Goal: Information Seeking & Learning: Check status

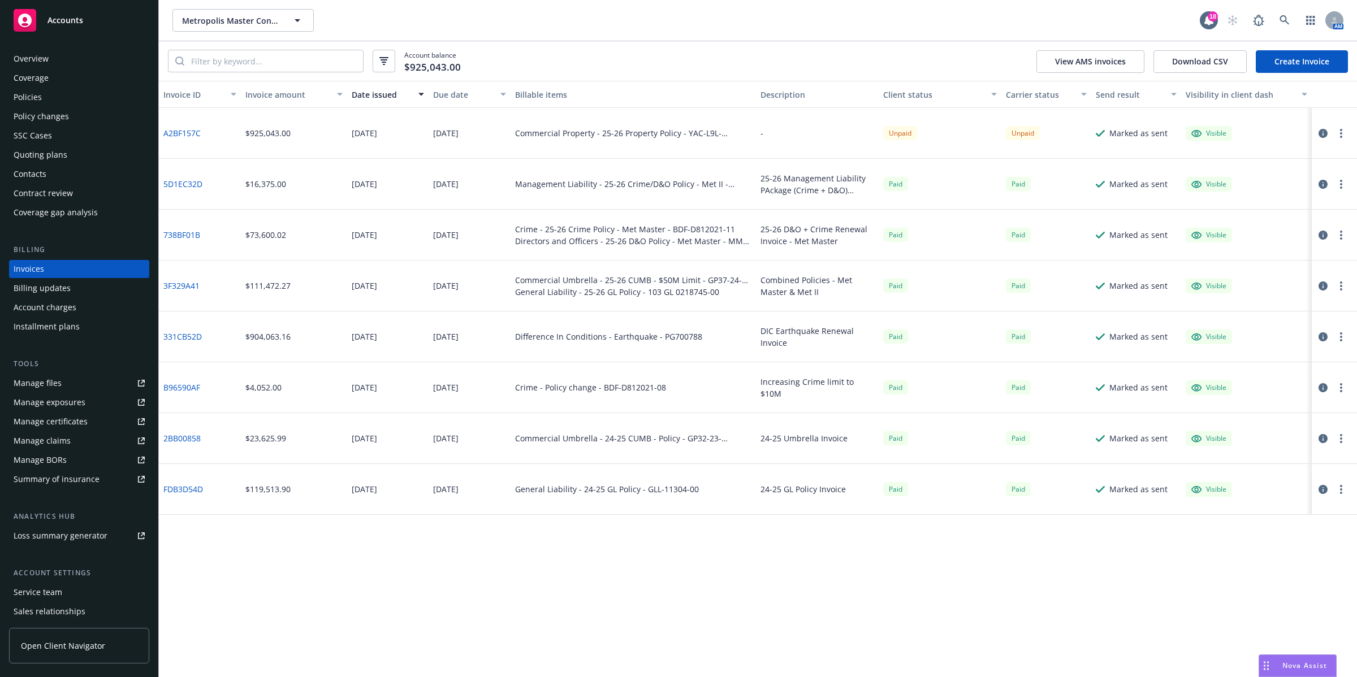
click at [778, 23] on div "Metropolis Master Condominium Owners Association and Metropolis II Condominium …" at bounding box center [685, 20] width 1027 height 23
click at [868, 57] on div "Account balance $925,043.00 View AMS invoices Download CSV Create Invoice" at bounding box center [758, 61] width 1198 height 40
click at [932, 23] on div "Metropolis Master Condominium Owners Association and Metropolis II Condominium …" at bounding box center [685, 20] width 1027 height 23
click at [1124, 17] on icon at bounding box center [1285, 20] width 10 height 10
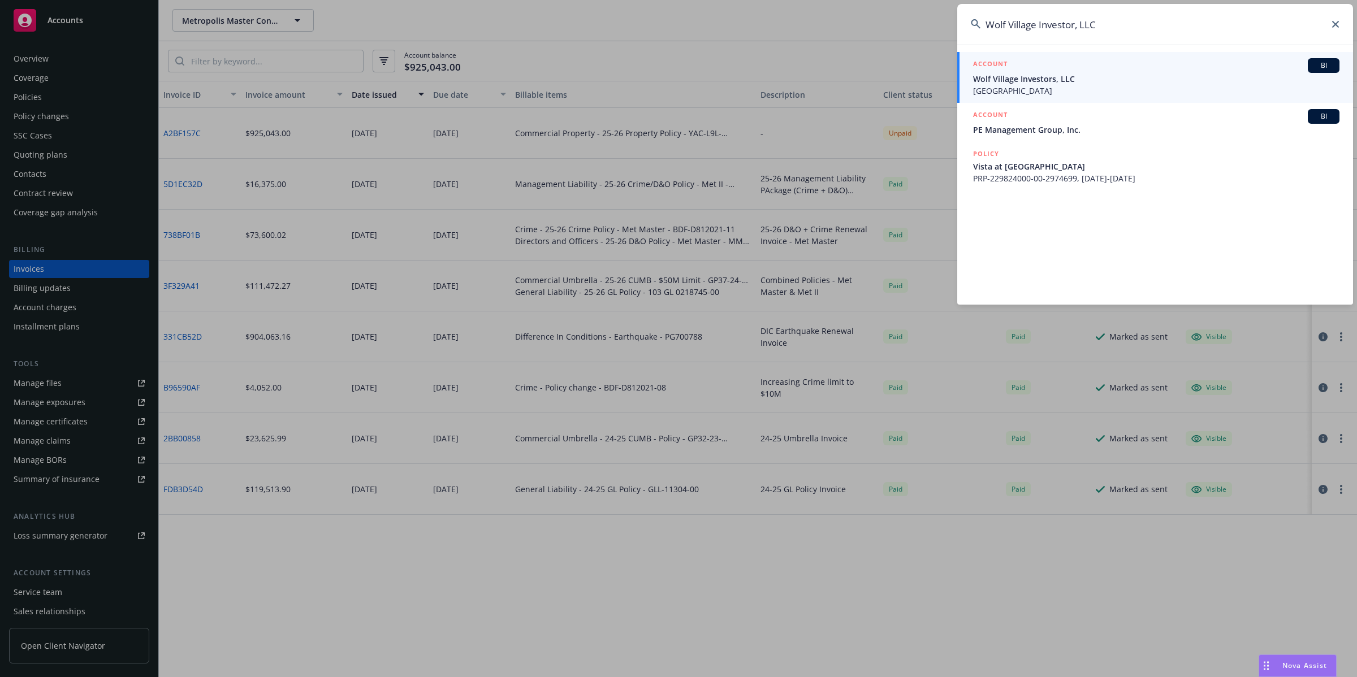
type input "Wolf Village Investor, LLC"
click at [1055, 79] on span "Wolf Village Investors, LLC" at bounding box center [1156, 79] width 366 height 12
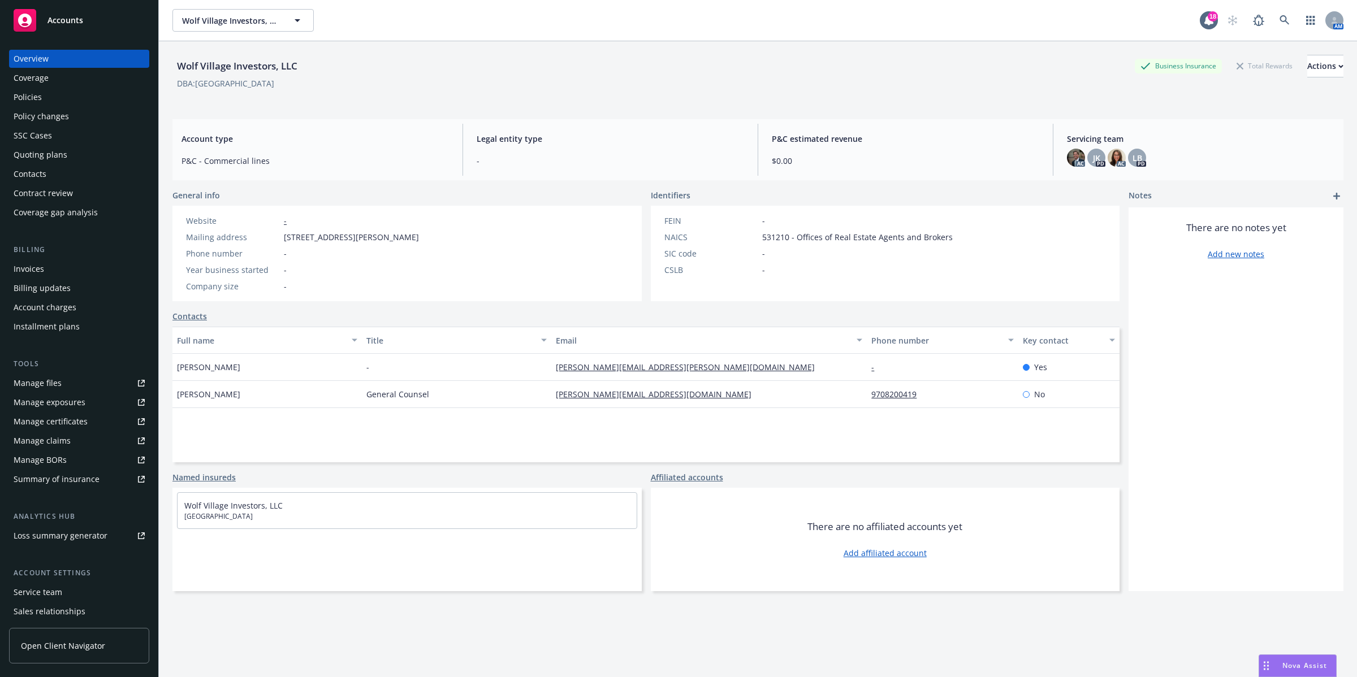
click at [35, 97] on div "Policies" at bounding box center [28, 97] width 28 height 18
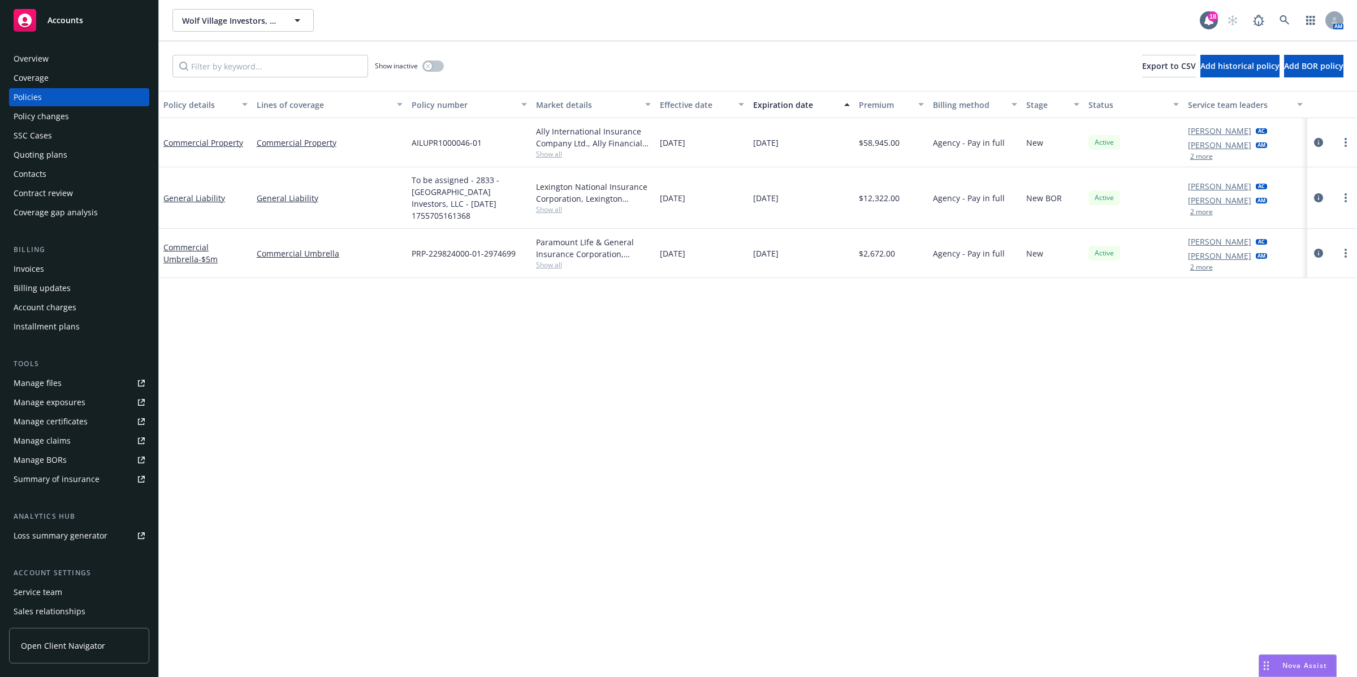
click at [44, 156] on div "Quoting plans" at bounding box center [41, 155] width 54 height 18
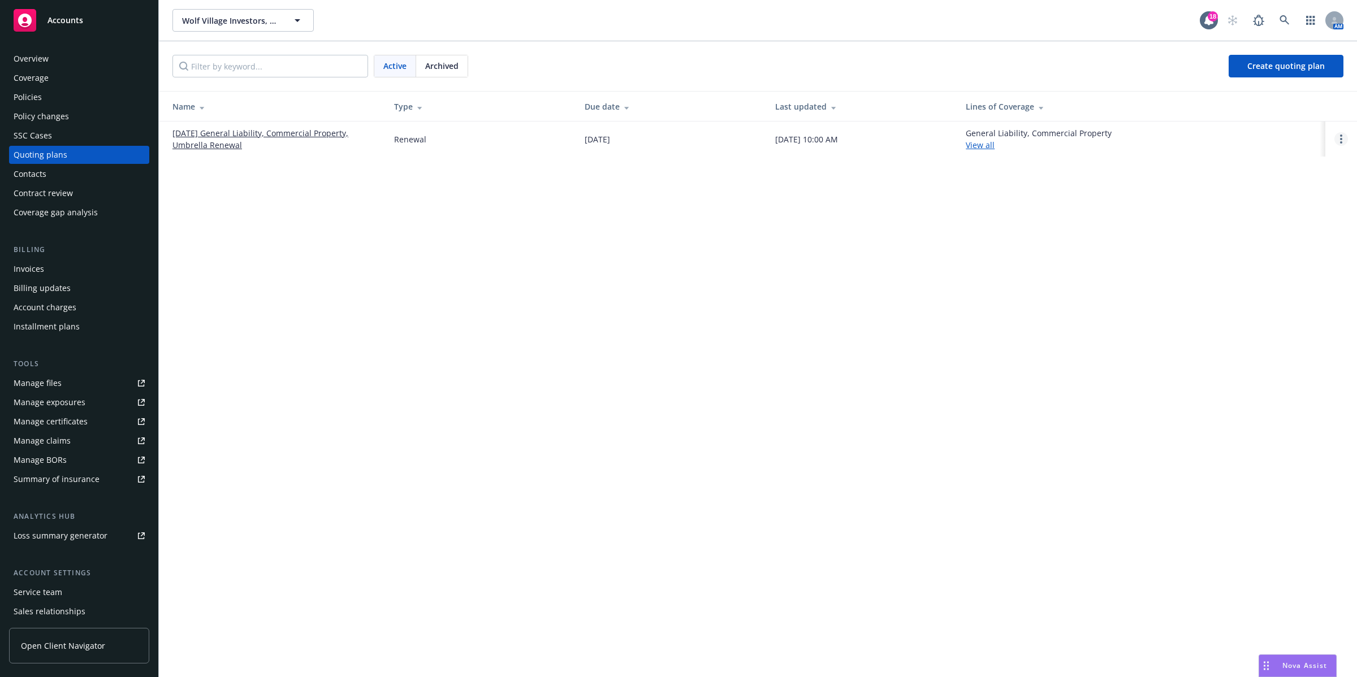
click at [1124, 141] on icon "Open options" at bounding box center [1341, 139] width 2 height 9
click at [1124, 204] on div "Wolf Village Investors, LLC Wolf Village Investors, LLC 18 AM Active Archived C…" at bounding box center [758, 338] width 1198 height 677
click at [1124, 137] on link "Open options" at bounding box center [1341, 139] width 14 height 14
click at [287, 133] on link "[DATE] General Liability, Commercial Property, Umbrella Renewal" at bounding box center [274, 139] width 204 height 24
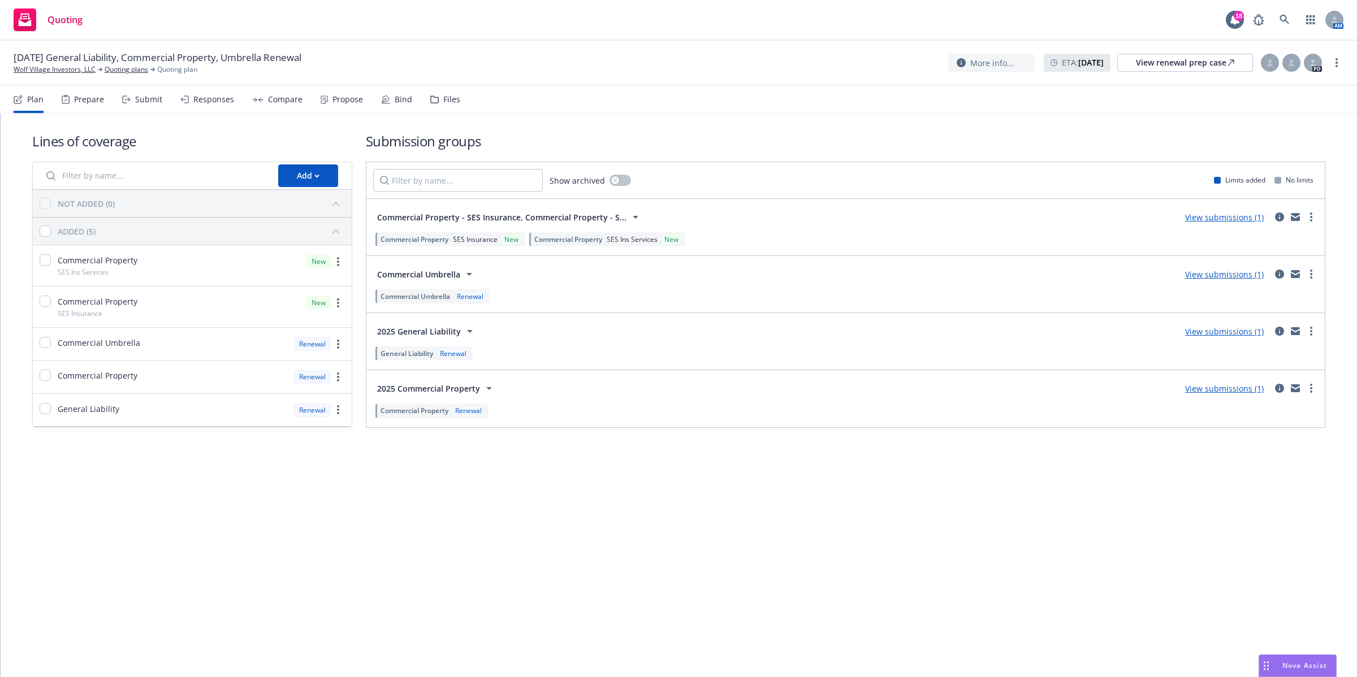
click at [141, 103] on div "Submit" at bounding box center [148, 99] width 27 height 9
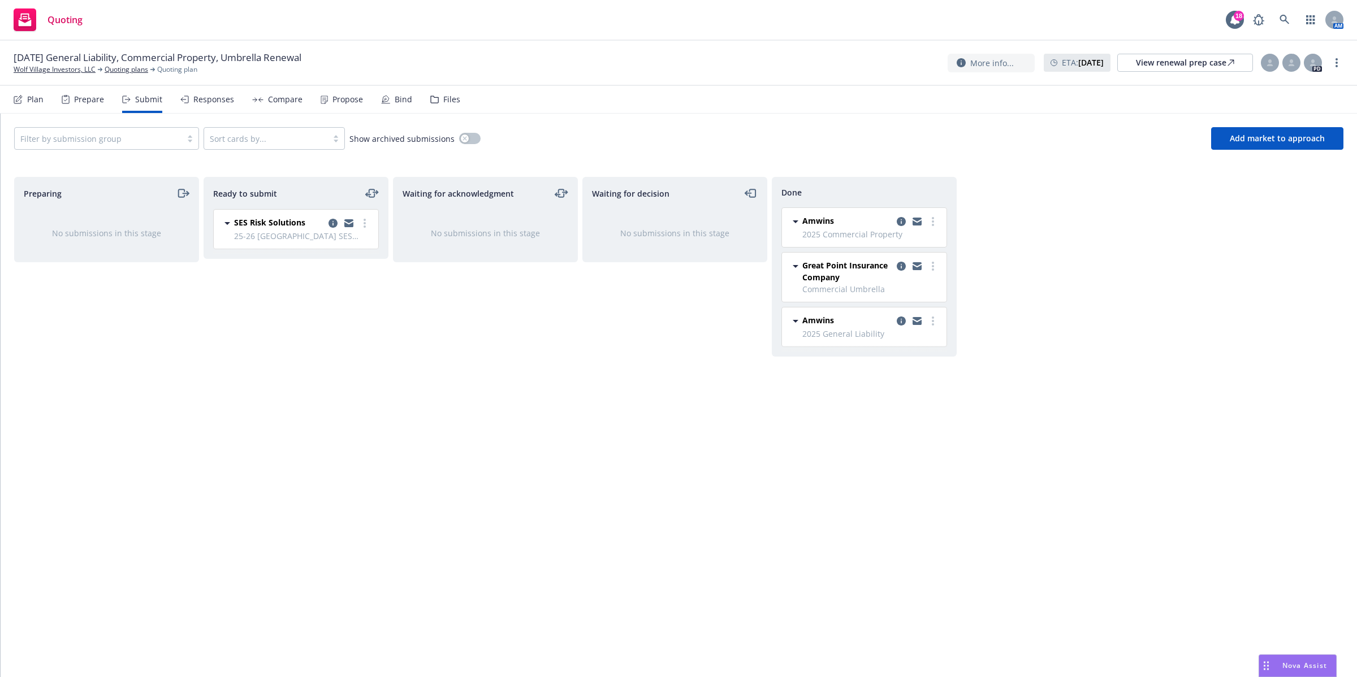
click at [35, 100] on div "Plan" at bounding box center [35, 99] width 16 height 9
